Goal: Information Seeking & Learning: Learn about a topic

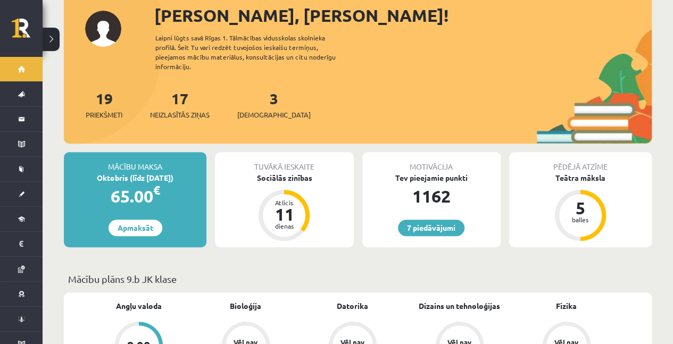
scroll to position [177, 0]
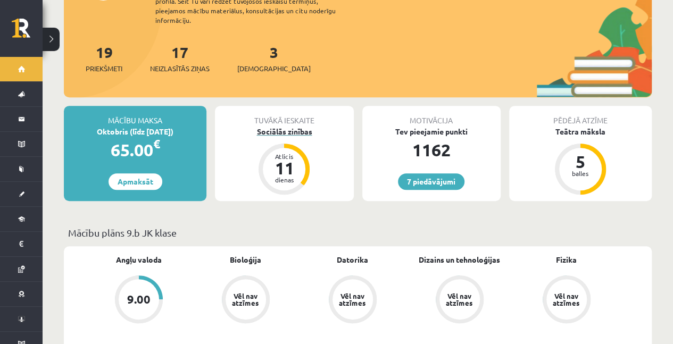
click at [283, 126] on div "Sociālās zinības" at bounding box center [284, 131] width 138 height 11
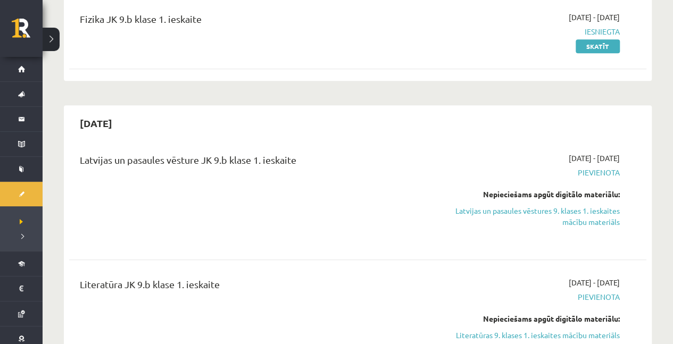
scroll to position [248, 0]
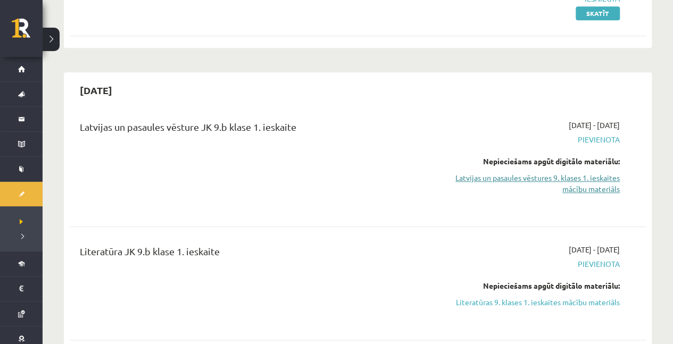
click at [577, 184] on link "Latvijas un pasaules vēstures 9. klases 1. ieskaites mācību materiāls" at bounding box center [535, 183] width 169 height 22
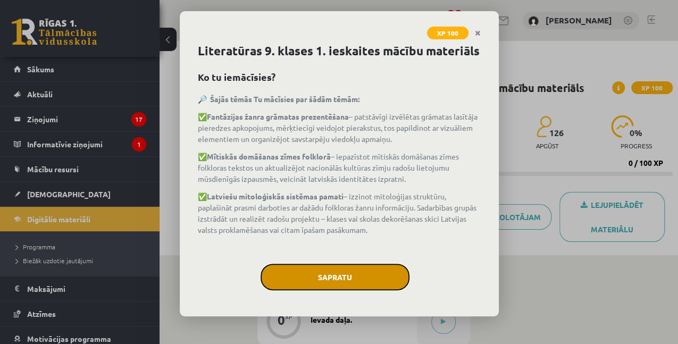
click at [372, 287] on button "Sapratu" at bounding box center [335, 277] width 149 height 27
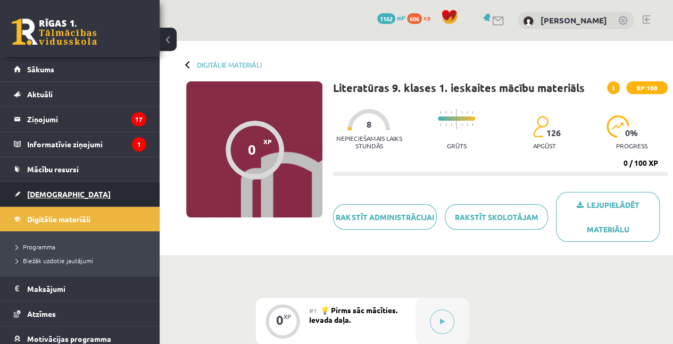
click at [49, 190] on span "[DEMOGRAPHIC_DATA]" at bounding box center [69, 194] width 84 height 10
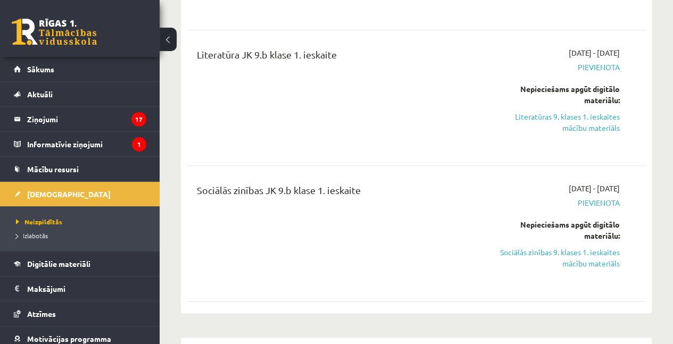
scroll to position [496, 0]
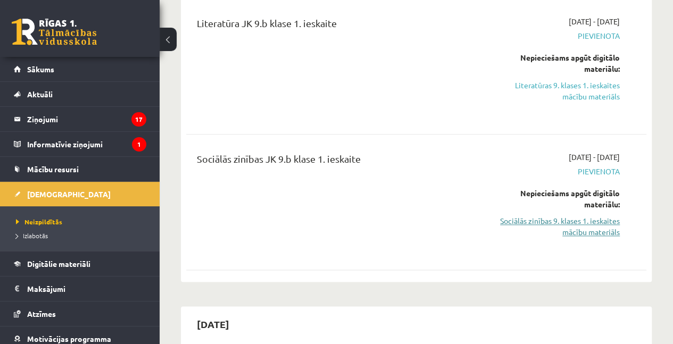
click at [530, 219] on link "Sociālās zinības 9. klases 1. ieskaites mācību materiāls" at bounding box center [554, 226] width 130 height 22
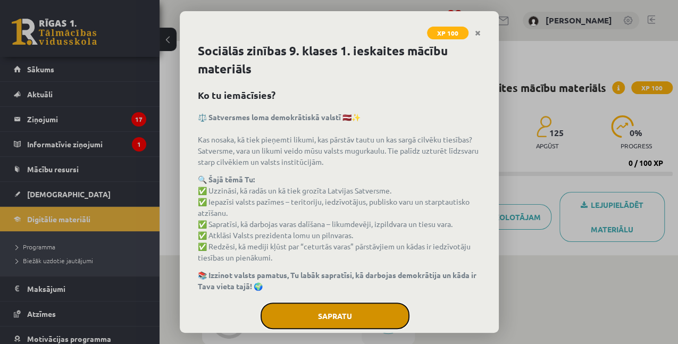
click at [338, 314] on button "Sapratu" at bounding box center [335, 316] width 149 height 27
